Goal: Task Accomplishment & Management: Manage account settings

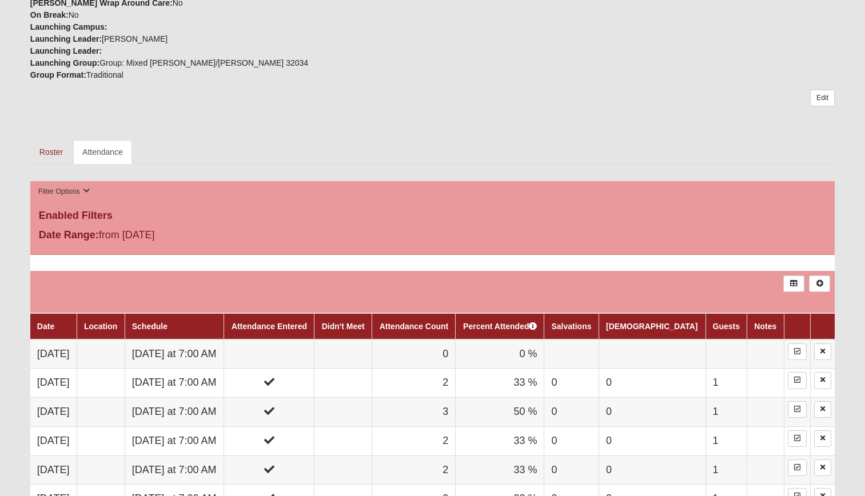
scroll to position [515, 0]
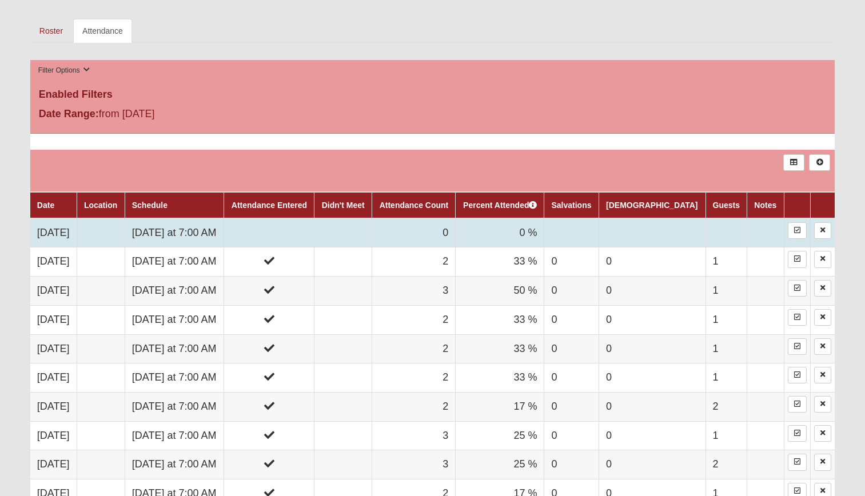
click at [315, 238] on td at bounding box center [269, 232] width 90 height 29
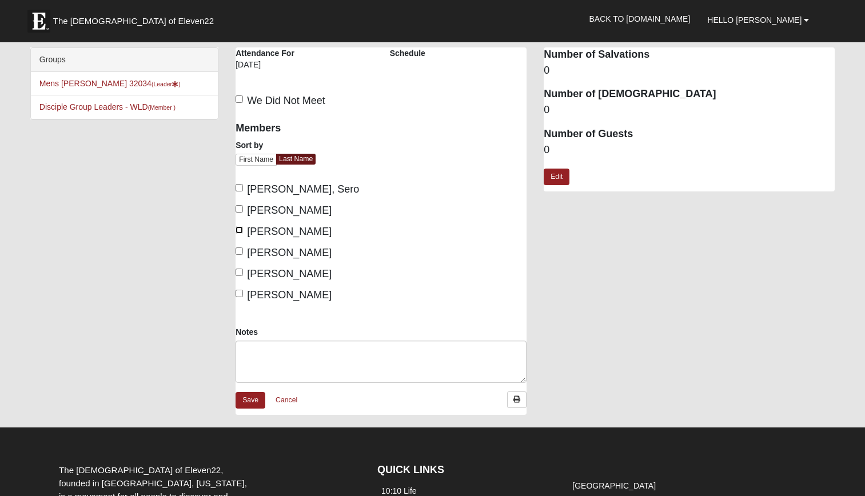
click at [241, 230] on input "[PERSON_NAME]" at bounding box center [239, 229] width 7 height 7
checkbox input "true"
click at [240, 249] on input "[PERSON_NAME]" at bounding box center [239, 251] width 7 height 7
checkbox input "true"
click at [560, 175] on link "Edit" at bounding box center [557, 177] width 26 height 17
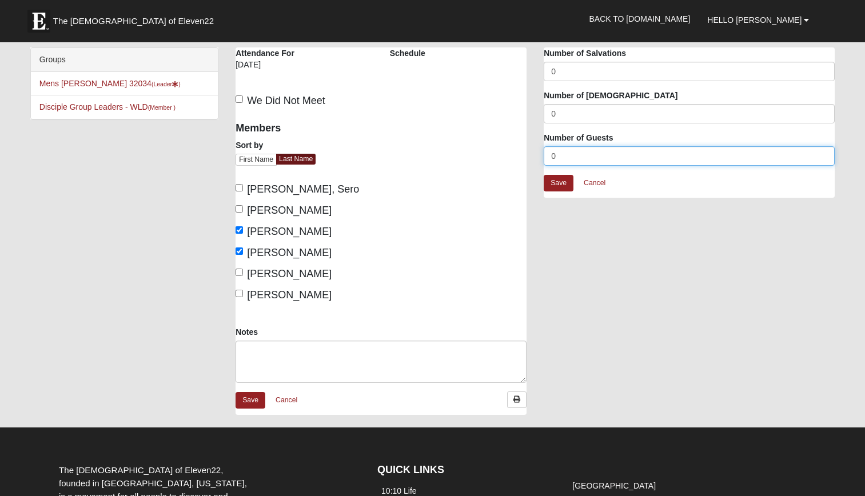
click at [571, 155] on input "0" at bounding box center [689, 155] width 291 height 19
type input "1"
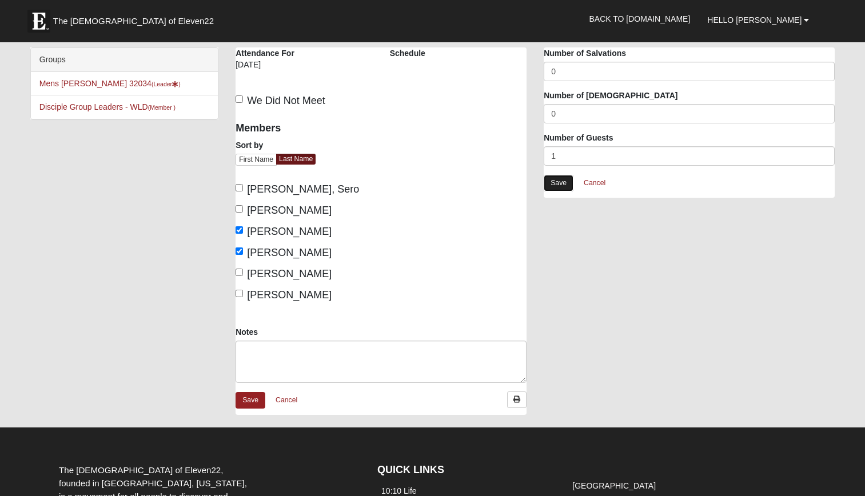
click at [562, 185] on link "Save" at bounding box center [559, 183] width 30 height 17
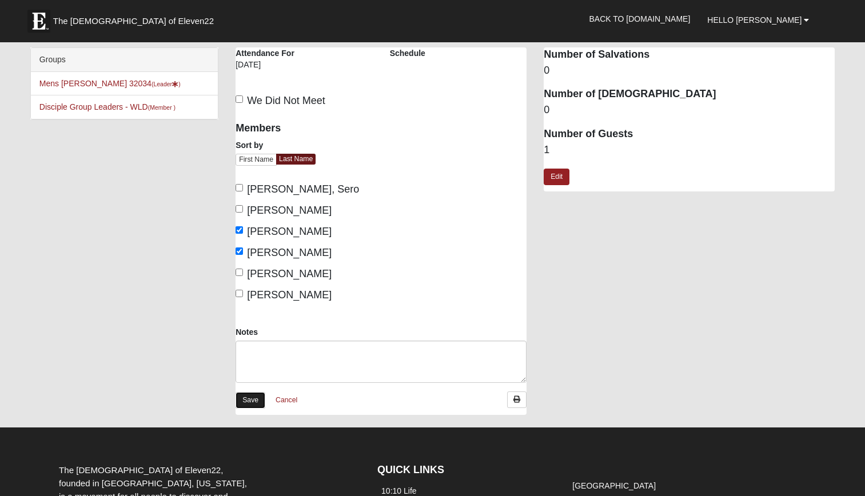
click at [251, 402] on link "Save" at bounding box center [251, 400] width 30 height 17
